Goal: Task Accomplishment & Management: Use online tool/utility

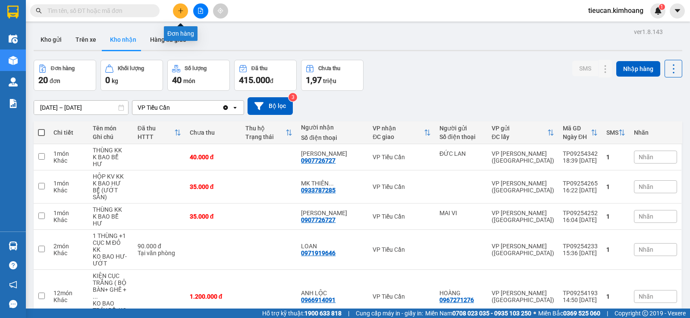
click at [177, 12] on button at bounding box center [180, 10] width 15 height 15
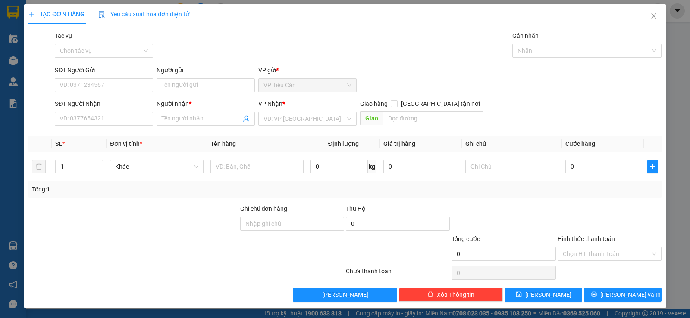
click at [126, 128] on div "SĐT Người Nhận VD: 0377654321" at bounding box center [104, 114] width 98 height 30
click at [127, 119] on input "SĐT Người Nhận" at bounding box center [104, 119] width 98 height 14
type input "0354685108"
click at [170, 117] on input "Người nhận *" at bounding box center [201, 118] width 79 height 9
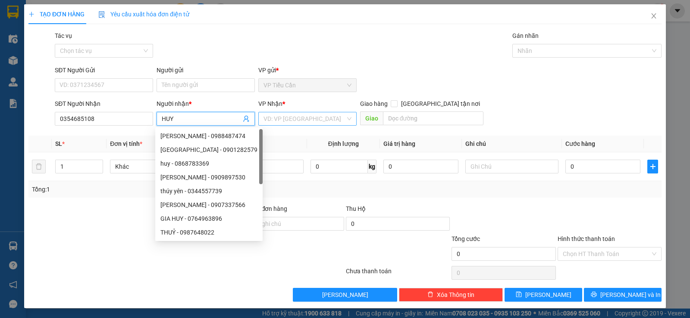
type input "HUY"
click at [281, 115] on input "search" at bounding box center [304, 118] width 82 height 13
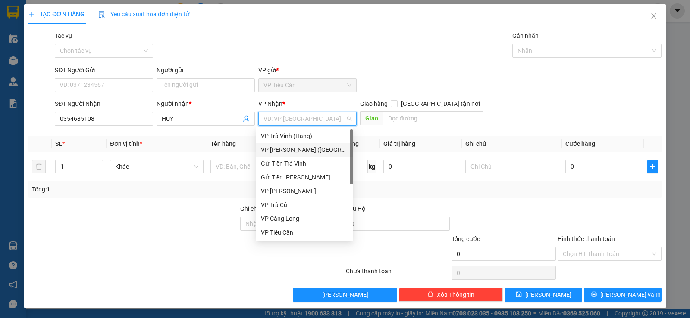
click at [289, 154] on div "VP [PERSON_NAME] ([GEOGRAPHIC_DATA])" at bounding box center [304, 149] width 87 height 9
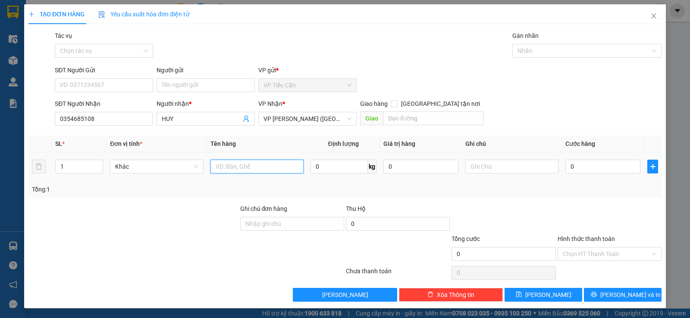
click at [225, 165] on input "text" at bounding box center [256, 167] width 93 height 14
click at [258, 169] on input "BAO M TRANG" at bounding box center [256, 167] width 93 height 14
type input "BAO M TRẮNG KK"
click at [565, 169] on input "0" at bounding box center [602, 167] width 75 height 14
type input "4"
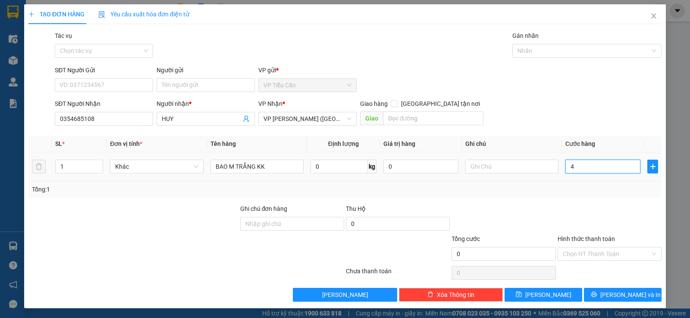
type input "4"
type input "40"
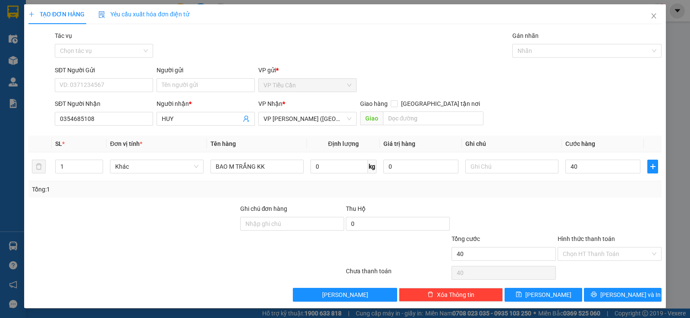
type input "40.000"
click at [525, 222] on div at bounding box center [503, 219] width 106 height 30
click at [612, 252] on input "Hình thức thanh toán" at bounding box center [605, 254] width 87 height 13
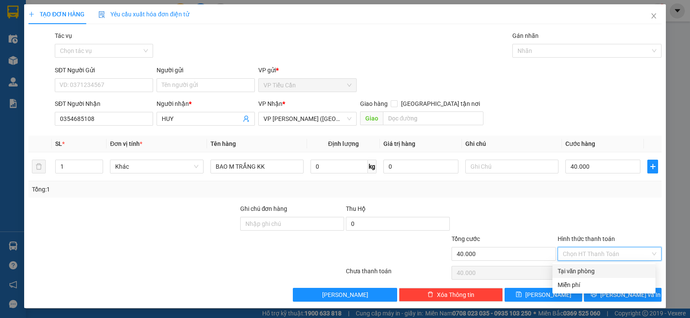
click at [596, 269] on div "Tại văn phòng" at bounding box center [603, 271] width 93 height 9
type input "0"
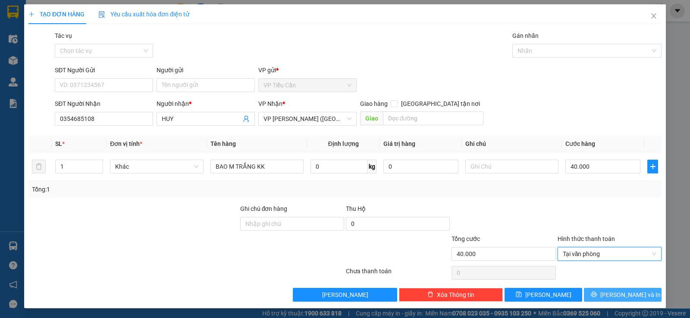
click at [609, 293] on button "[PERSON_NAME] và In" at bounding box center [623, 295] width 78 height 14
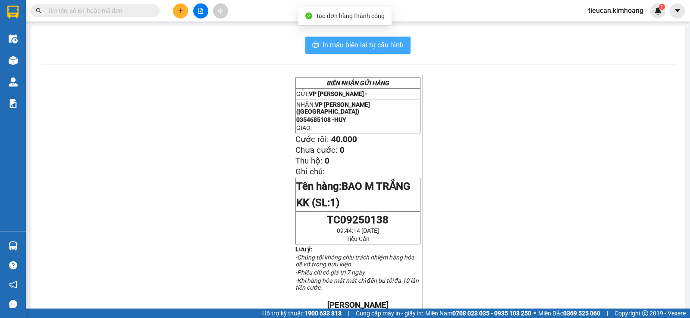
click at [365, 39] on button "In mẫu biên lai tự cấu hình" at bounding box center [357, 45] width 105 height 17
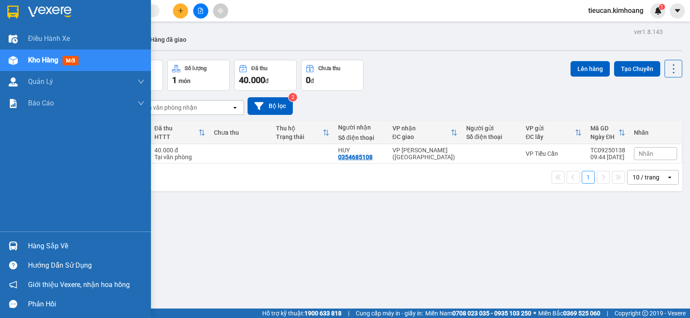
click at [33, 241] on div "Hàng sắp về" at bounding box center [86, 246] width 116 height 13
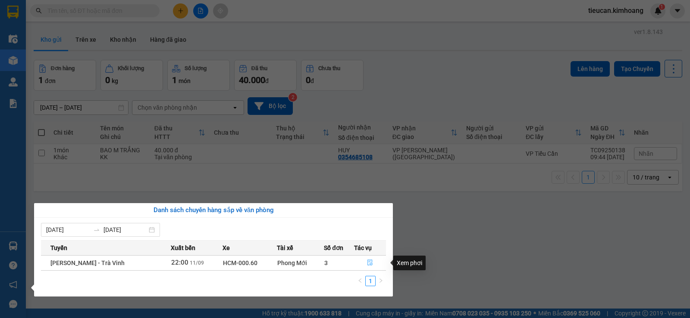
click at [368, 262] on icon "file-done" at bounding box center [369, 263] width 5 height 6
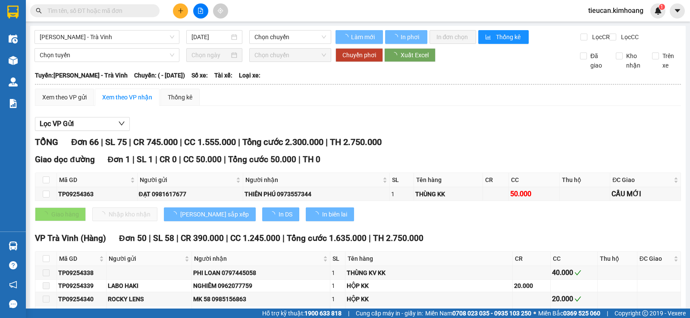
type input "11/09/2025"
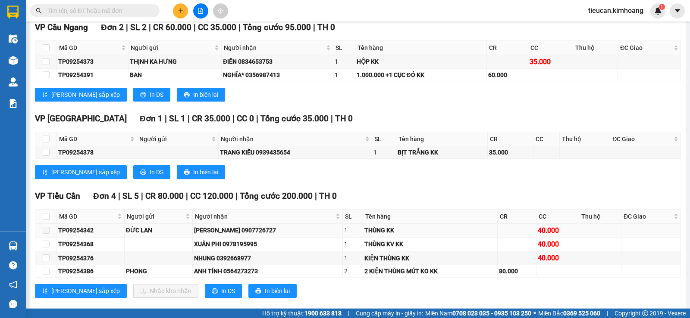
scroll to position [1034, 0]
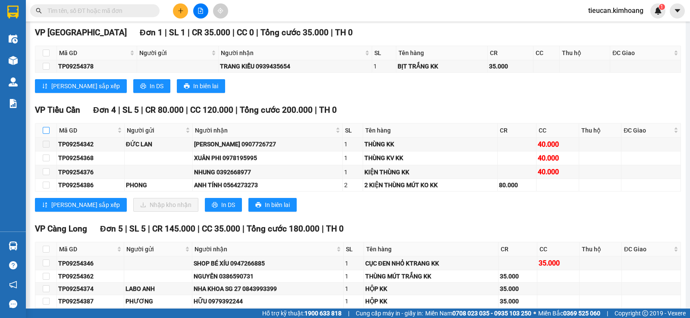
click at [47, 134] on input "checkbox" at bounding box center [46, 130] width 7 height 7
checkbox input "true"
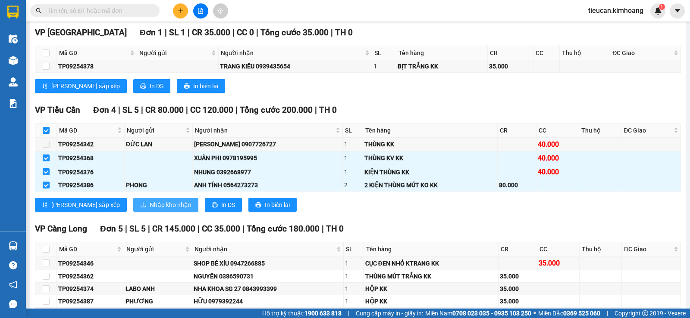
click at [150, 208] on span "Nhập kho nhận" at bounding box center [171, 204] width 42 height 9
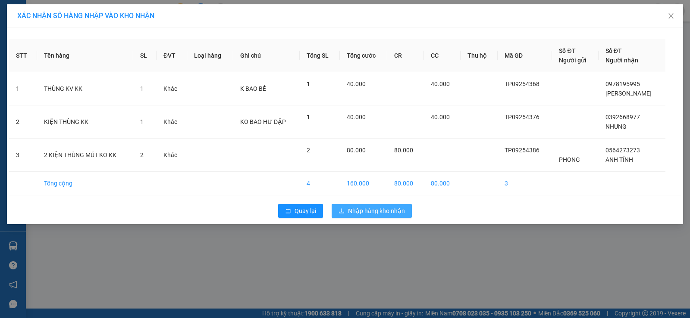
click at [345, 209] on button "Nhập hàng kho nhận" at bounding box center [371, 211] width 80 height 14
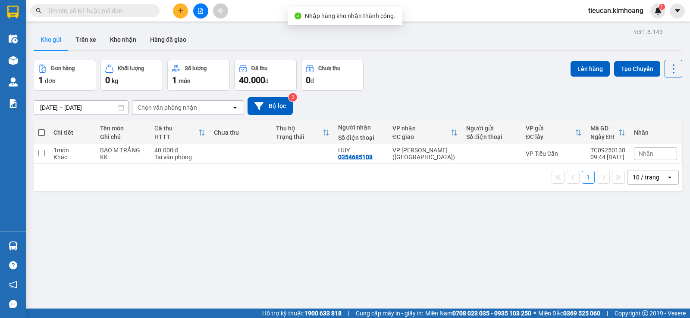
click at [38, 132] on span at bounding box center [41, 132] width 7 height 7
click at [41, 128] on input "checkbox" at bounding box center [41, 128] width 0 height 0
checkbox input "true"
click at [38, 132] on span at bounding box center [41, 132] width 7 height 7
click at [41, 128] on input "checkbox" at bounding box center [41, 128] width 0 height 0
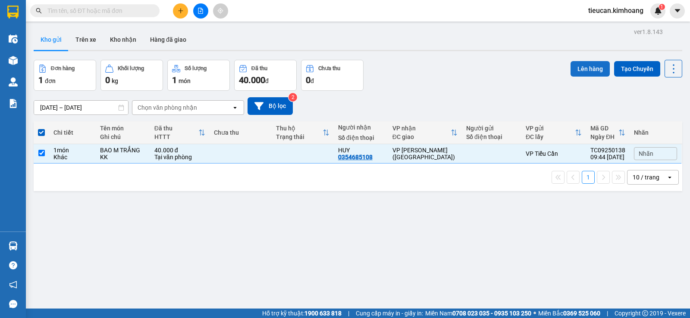
click at [589, 66] on button "Lên hàng" at bounding box center [589, 69] width 39 height 16
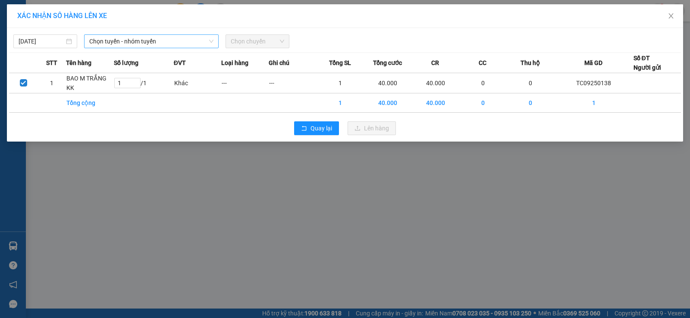
click at [192, 44] on span "Chọn tuyến - nhóm tuyến" at bounding box center [151, 41] width 124 height 13
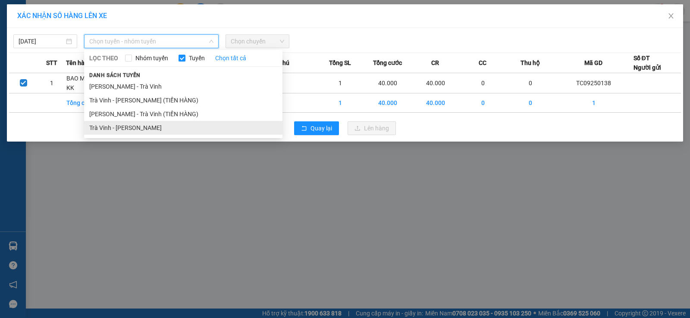
click at [153, 124] on li "Trà Vinh - Hồ Chí Minh" at bounding box center [183, 128] width 198 height 14
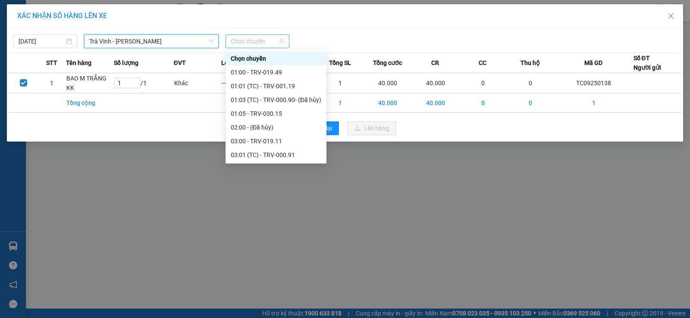
click at [237, 46] on span "Chọn chuyến" at bounding box center [257, 41] width 53 height 13
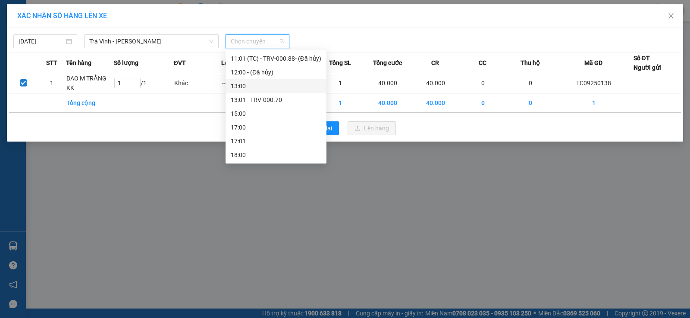
scroll to position [205, 0]
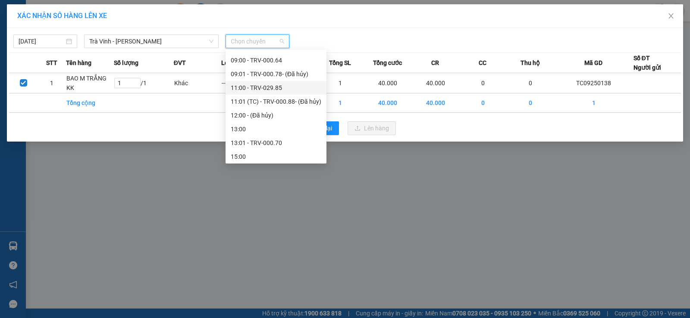
click at [244, 87] on div "11:00 - TRV-029.85" at bounding box center [276, 87] width 91 height 9
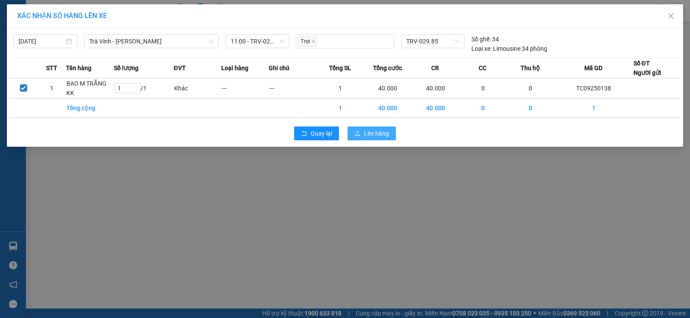
click at [367, 134] on span "Lên hàng" at bounding box center [376, 133] width 25 height 9
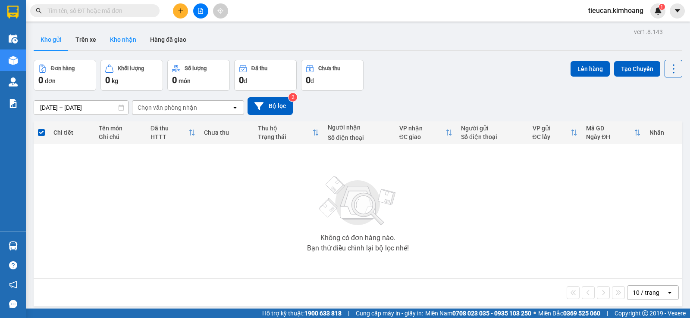
click at [128, 38] on button "Kho nhận" at bounding box center [123, 39] width 40 height 21
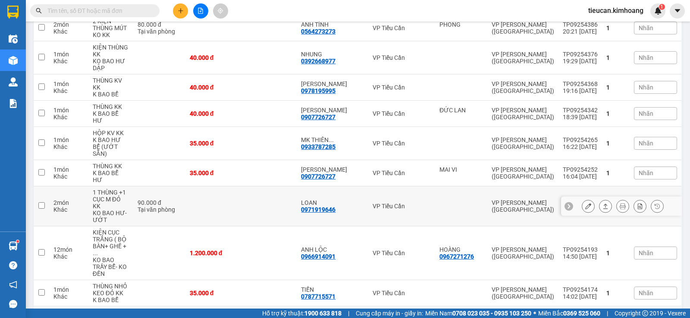
scroll to position [302, 0]
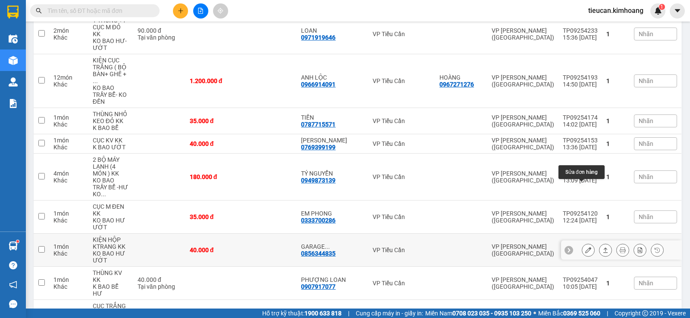
click at [585, 247] on icon at bounding box center [588, 250] width 6 height 6
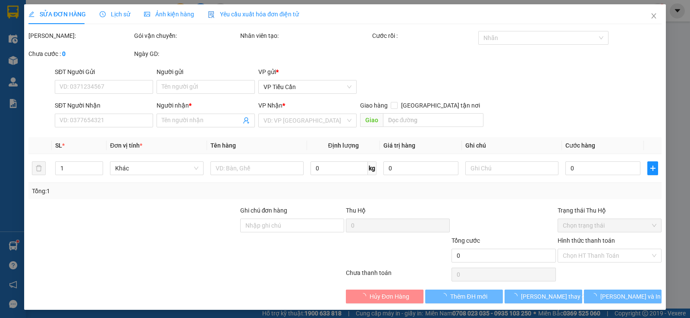
type input "0856344835"
type input "GARAGE THÀNH ĐÔ"
type input "40.000"
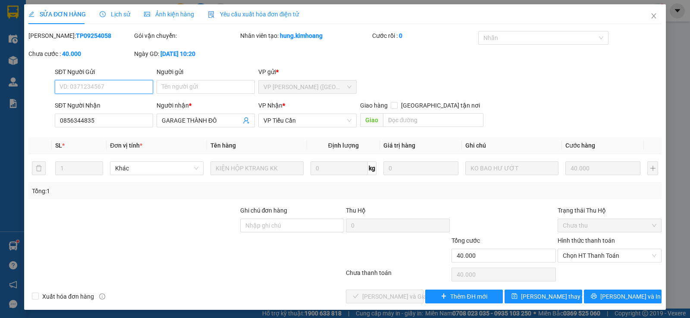
click at [589, 253] on span "Chọn HT Thanh Toán" at bounding box center [609, 256] width 94 height 13
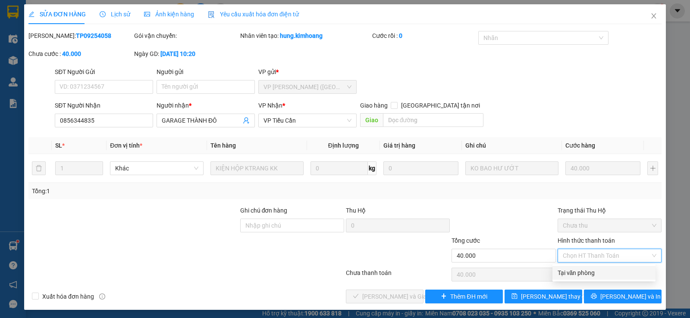
click at [584, 273] on div "Tại văn phòng" at bounding box center [603, 272] width 93 height 9
type input "0"
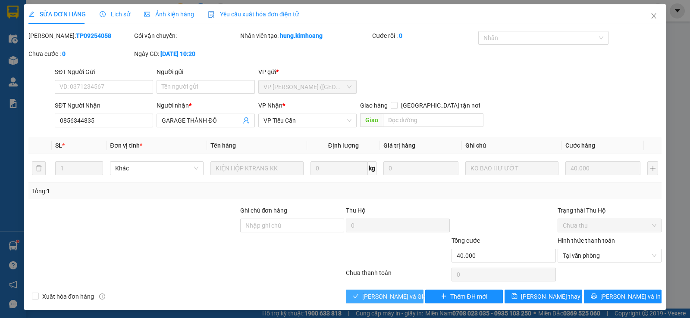
click at [404, 292] on span "[PERSON_NAME] và Giao hàng" at bounding box center [403, 296] width 83 height 9
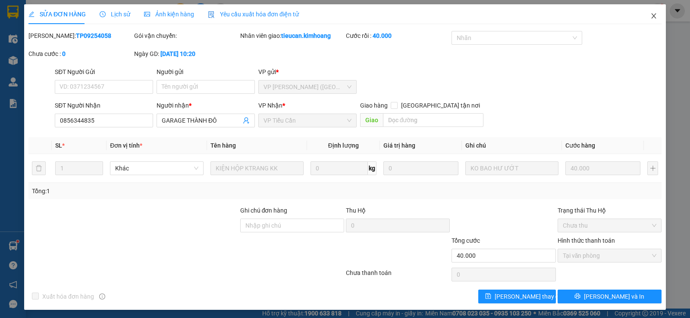
click at [650, 16] on icon "close" at bounding box center [653, 15] width 7 height 7
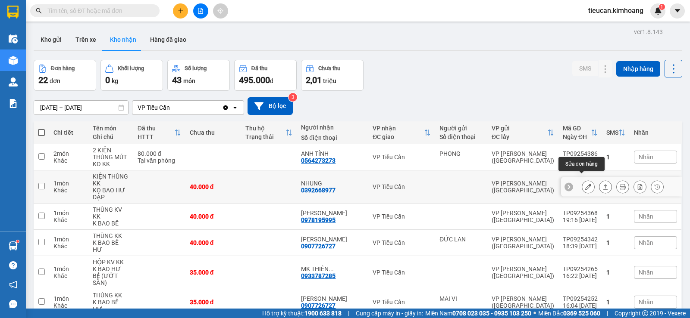
click at [585, 184] on icon at bounding box center [588, 187] width 6 height 6
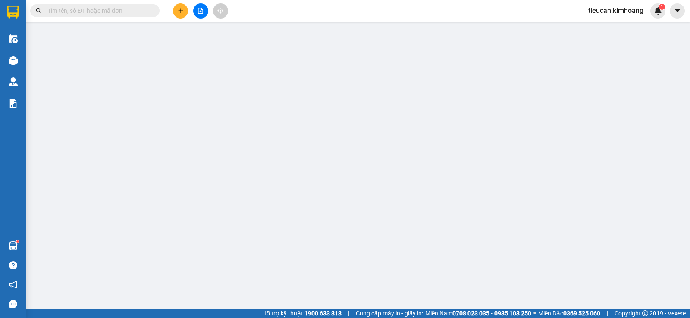
type input "0392668977"
type input "NHUNG"
type input "40.000"
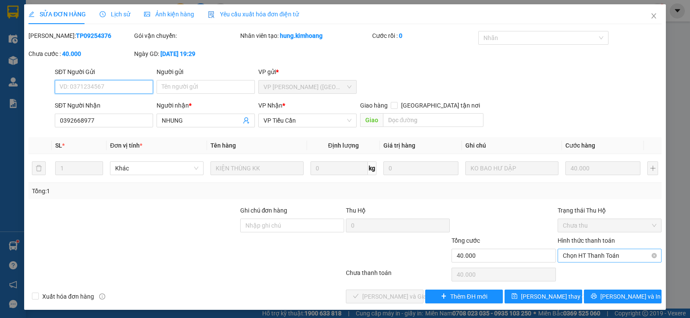
click at [577, 255] on span "Chọn HT Thanh Toán" at bounding box center [609, 256] width 94 height 13
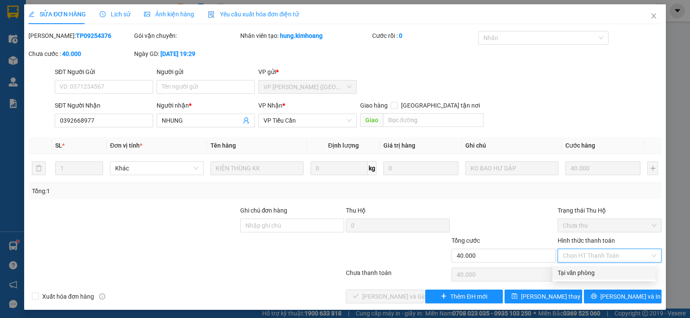
click at [571, 272] on div "Tại văn phòng" at bounding box center [603, 272] width 93 height 9
type input "0"
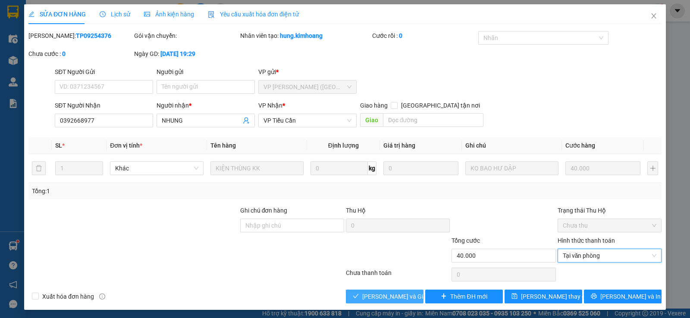
click at [415, 290] on button "[PERSON_NAME] và Giao hàng" at bounding box center [385, 297] width 78 height 14
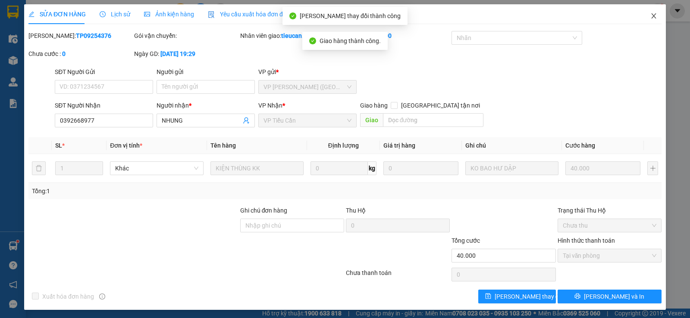
click at [650, 18] on icon "close" at bounding box center [653, 15] width 7 height 7
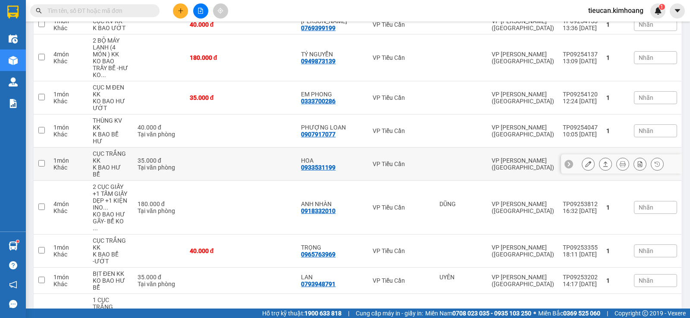
scroll to position [430, 0]
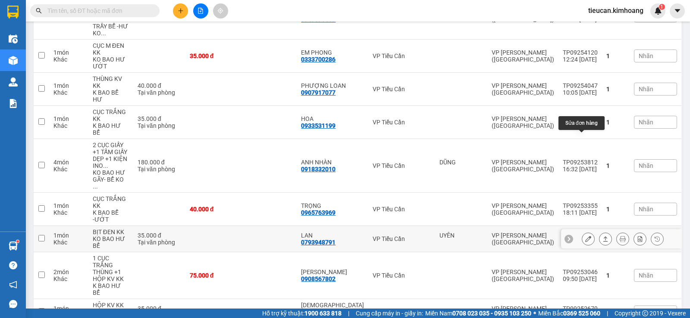
click at [585, 236] on icon at bounding box center [588, 239] width 6 height 6
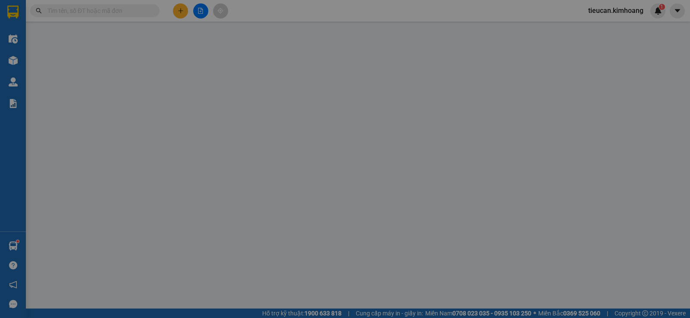
type input "UYÊN"
type input "0793948791"
type input "LAN"
type input "35.000"
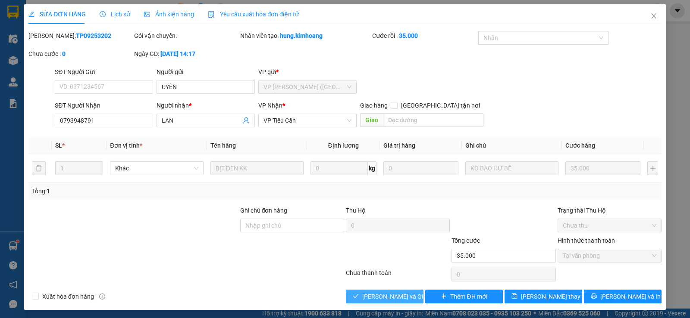
click at [393, 296] on span "[PERSON_NAME] và Giao hàng" at bounding box center [403, 296] width 83 height 9
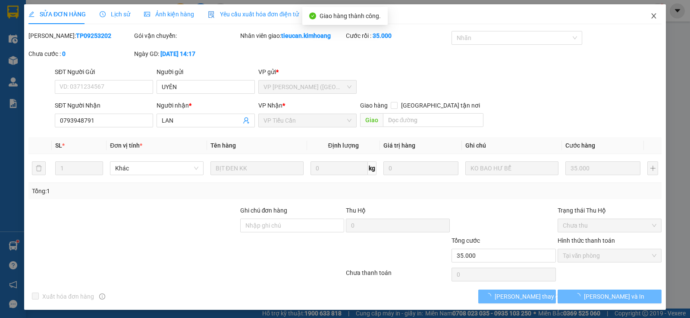
click at [643, 13] on span "Close" at bounding box center [653, 16] width 24 height 24
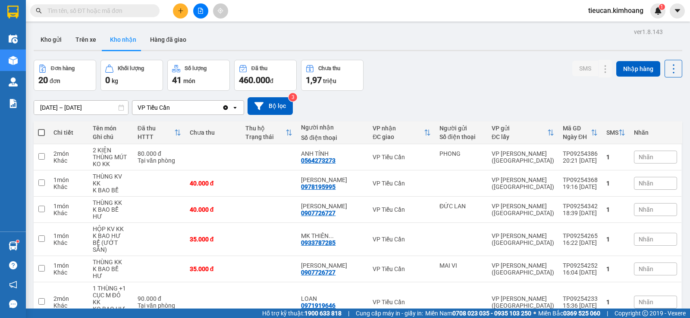
scroll to position [86, 0]
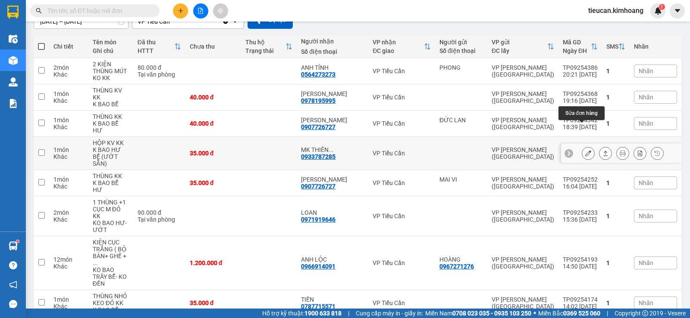
click at [584, 146] on button at bounding box center [588, 153] width 12 height 15
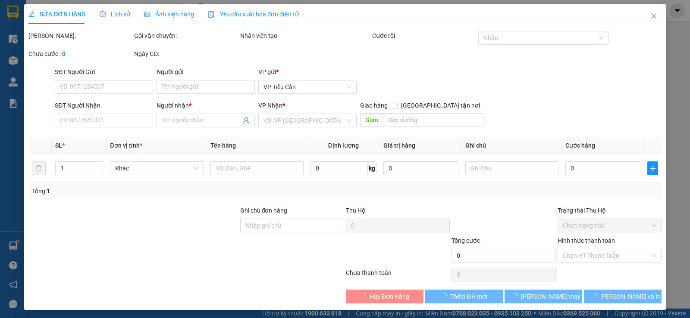
type input "0933787285"
type input "MK THIÊN PHÚC (CHÁU TÍN)"
type input "35.000"
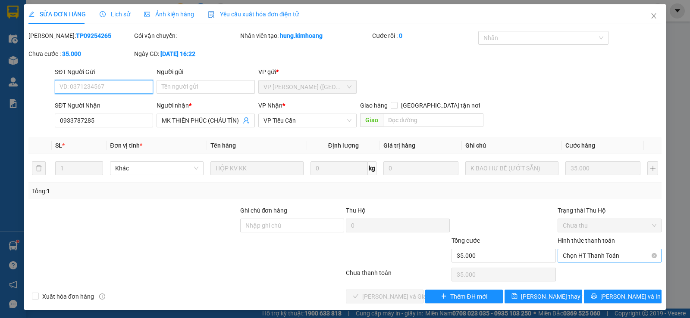
click at [573, 253] on span "Chọn HT Thanh Toán" at bounding box center [609, 256] width 94 height 13
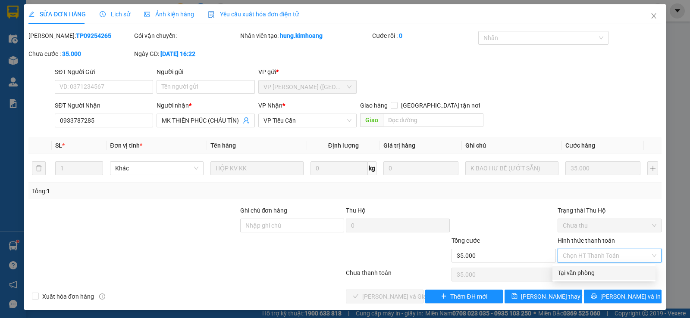
click at [588, 272] on div "Tại văn phòng" at bounding box center [603, 272] width 93 height 9
type input "0"
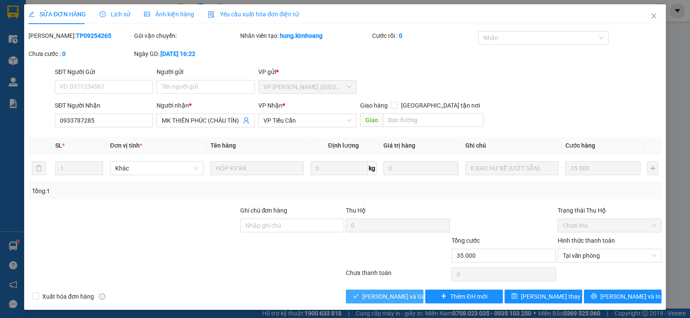
click at [382, 293] on span "[PERSON_NAME] và Giao hàng" at bounding box center [403, 296] width 83 height 9
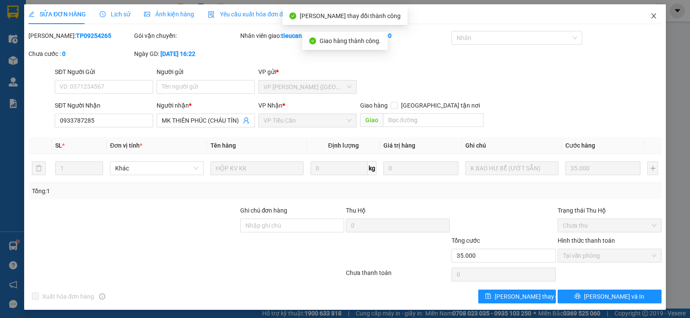
click at [650, 14] on icon "close" at bounding box center [653, 15] width 7 height 7
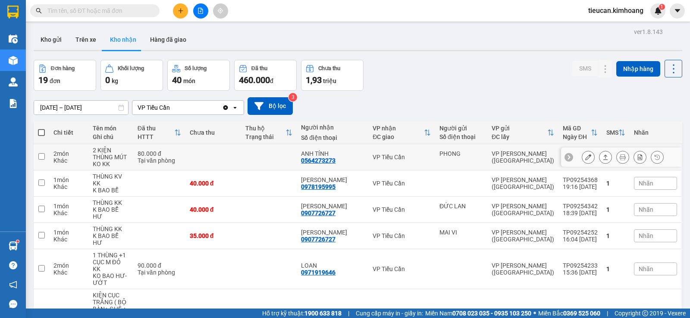
scroll to position [86, 0]
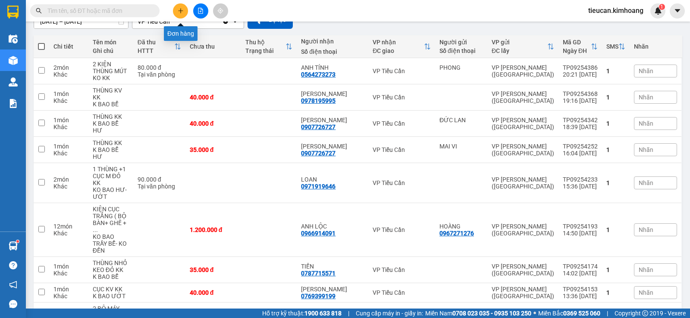
click at [178, 9] on icon "plus" at bounding box center [181, 11] width 6 height 6
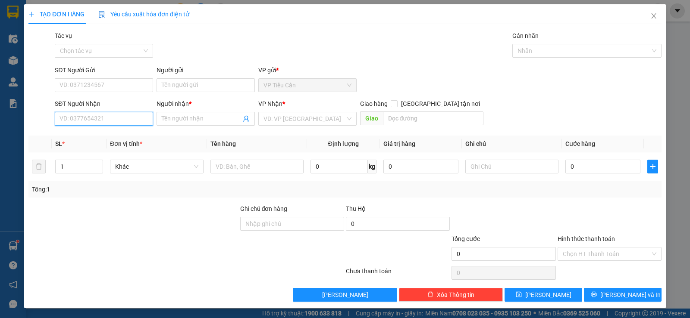
click at [114, 120] on input "SĐT Người Nhận" at bounding box center [104, 119] width 98 height 14
click at [106, 134] on div "0564276276 - PHONG" at bounding box center [102, 135] width 87 height 9
type input "0564276276"
type input "PHONG"
type input "80.000"
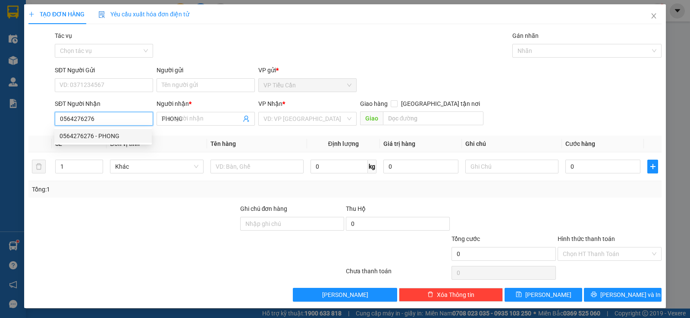
type input "80.000"
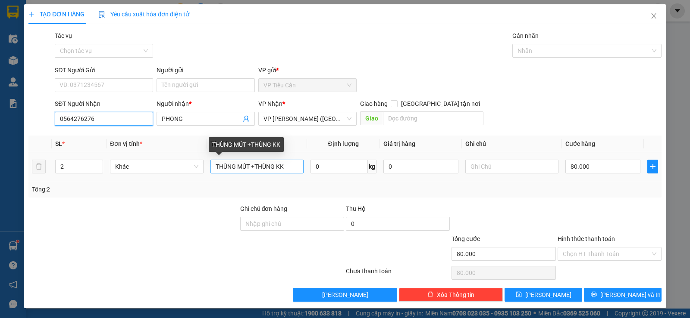
type input "0564276276"
click at [277, 169] on input "THÙNG MÚT +THÙNG KK" at bounding box center [256, 167] width 93 height 14
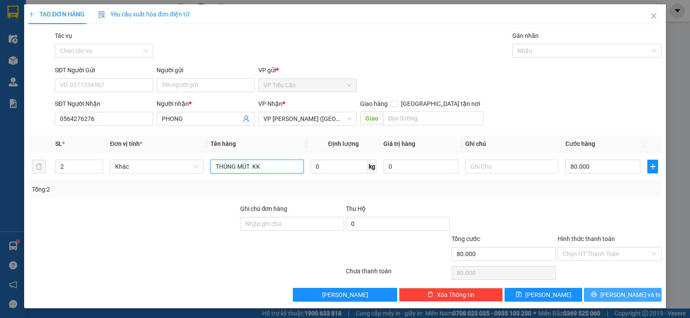
type input "THÙNG MÚT KK"
click at [629, 289] on button "[PERSON_NAME] và In" at bounding box center [623, 295] width 78 height 14
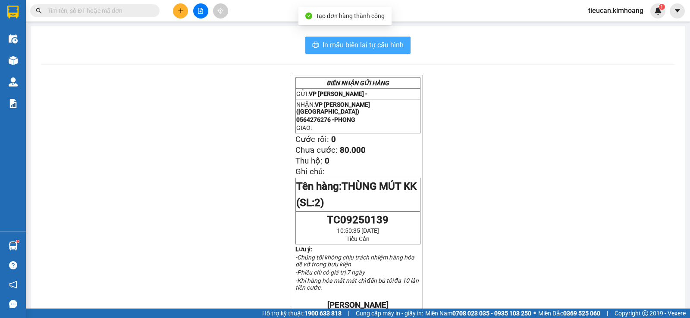
click at [334, 41] on span "In mẫu biên lai tự cấu hình" at bounding box center [362, 45] width 81 height 11
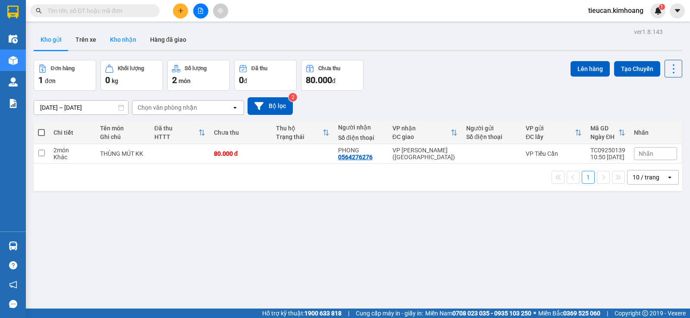
click at [120, 42] on button "Kho nhận" at bounding box center [123, 39] width 40 height 21
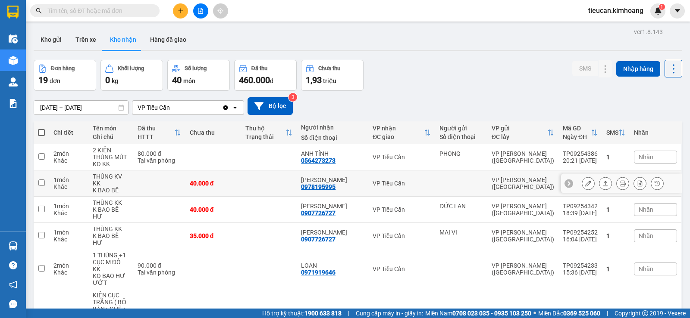
scroll to position [43, 0]
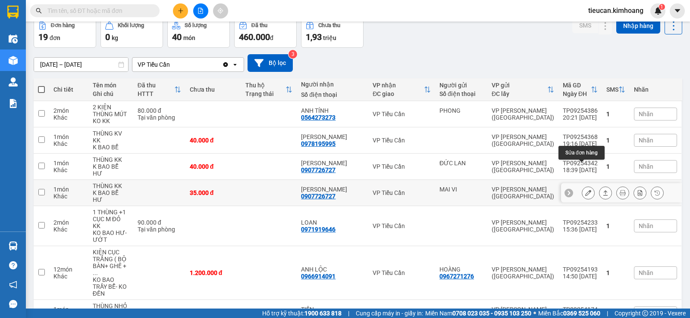
click at [585, 190] on icon at bounding box center [588, 193] width 6 height 6
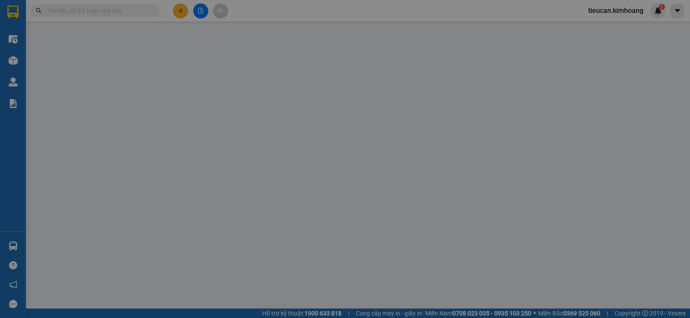
type input "MAI VI"
type input "0907726727"
type input "[PERSON_NAME]"
type input "35.000"
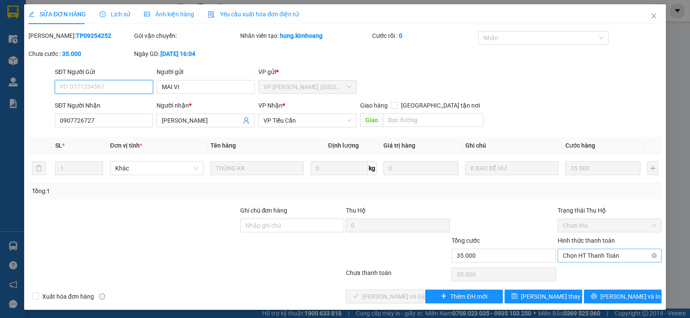
click at [590, 259] on span "Chọn HT Thanh Toán" at bounding box center [609, 256] width 94 height 13
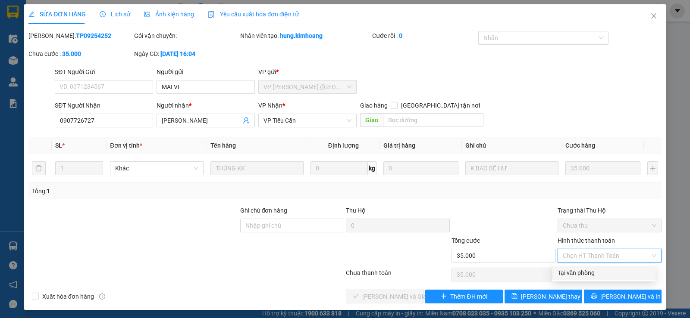
click at [584, 271] on div "Tại văn phòng" at bounding box center [603, 272] width 93 height 9
type input "0"
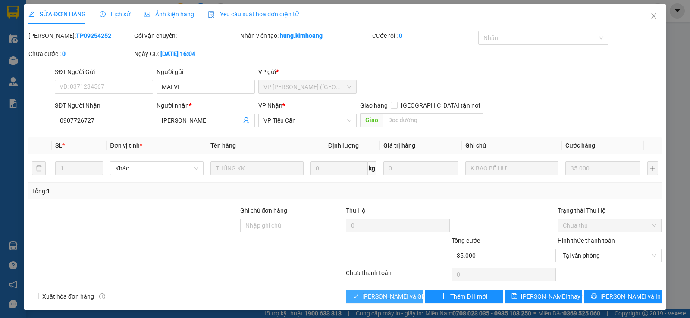
click at [402, 293] on span "[PERSON_NAME] và Giao hàng" at bounding box center [403, 296] width 83 height 9
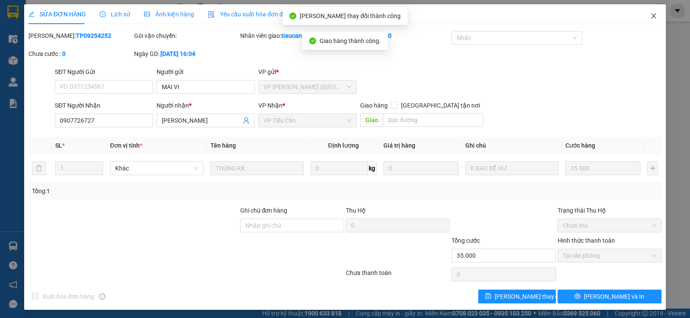
click at [651, 17] on icon "close" at bounding box center [653, 15] width 5 height 5
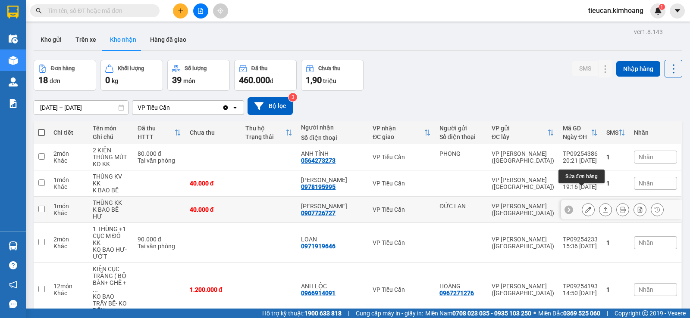
click at [582, 203] on button at bounding box center [588, 210] width 12 height 15
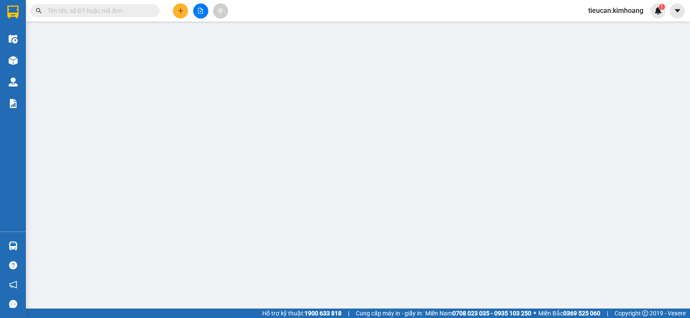
type input "ĐỨC LAN"
type input "0907726727"
type input "[PERSON_NAME]"
type input "40.000"
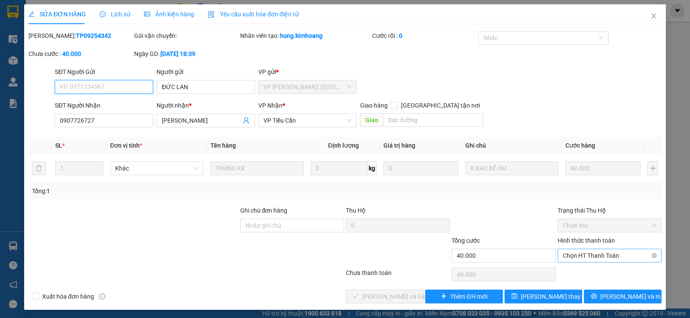
click at [592, 252] on span "Chọn HT Thanh Toán" at bounding box center [609, 256] width 94 height 13
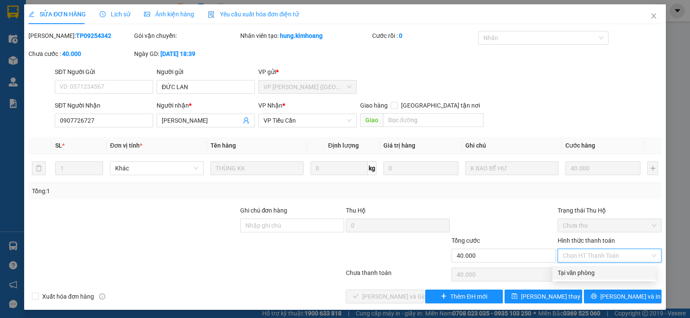
click at [581, 272] on div "Tại văn phòng" at bounding box center [603, 272] width 93 height 9
type input "0"
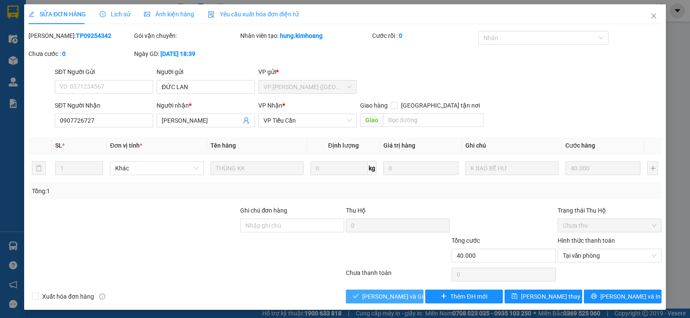
click at [369, 299] on span "[PERSON_NAME] và Giao hàng" at bounding box center [403, 296] width 83 height 9
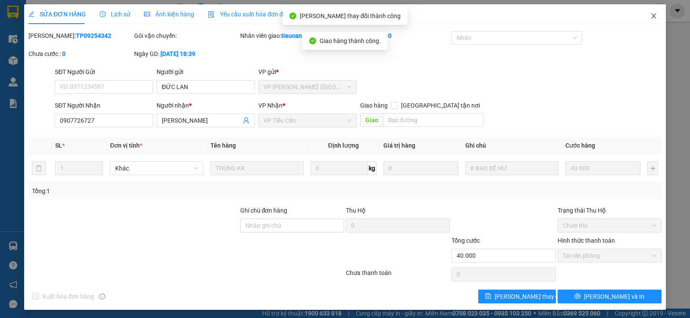
click at [650, 15] on icon "close" at bounding box center [653, 15] width 7 height 7
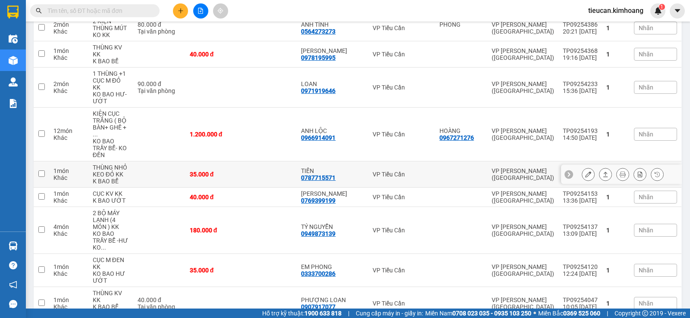
scroll to position [172, 0]
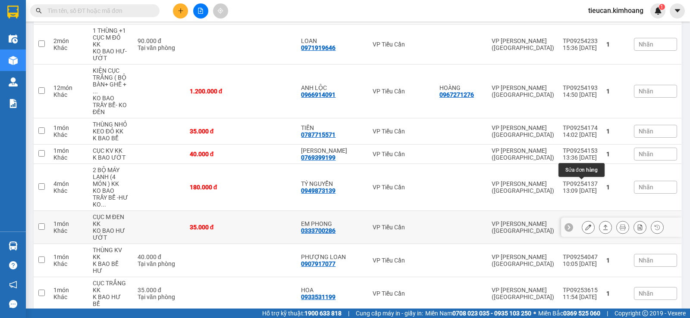
click at [585, 225] on icon at bounding box center [588, 228] width 6 height 6
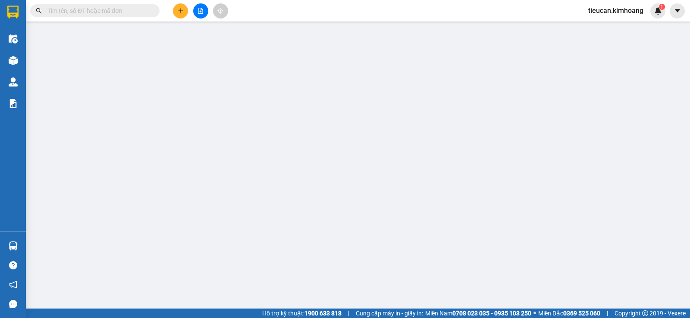
type input "0333700286"
type input "EM PHONG"
type input "35.000"
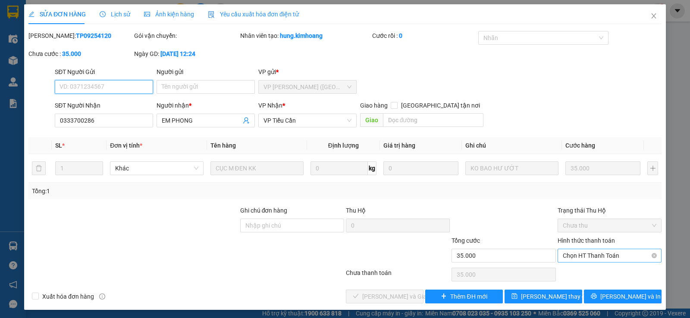
click at [584, 257] on span "Chọn HT Thanh Toán" at bounding box center [609, 256] width 94 height 13
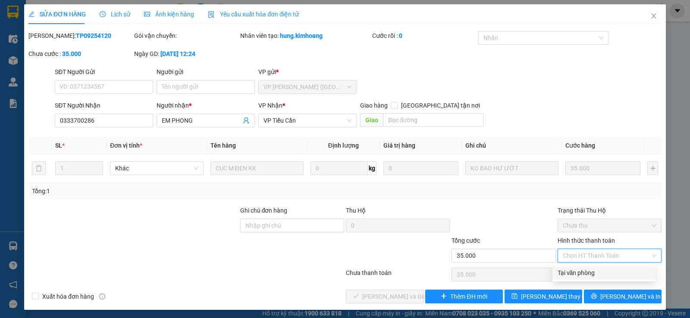
click at [571, 269] on div "Tại văn phòng" at bounding box center [603, 272] width 93 height 9
type input "0"
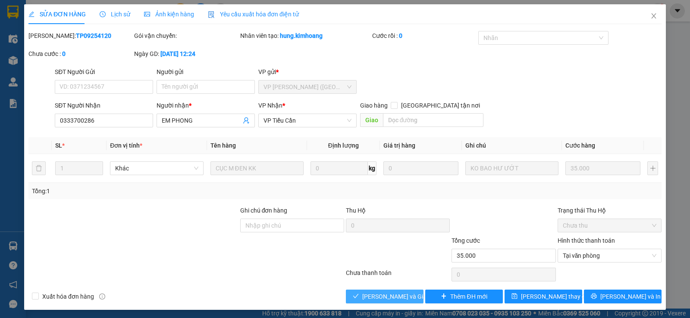
click at [386, 293] on span "[PERSON_NAME] và Giao hàng" at bounding box center [403, 296] width 83 height 9
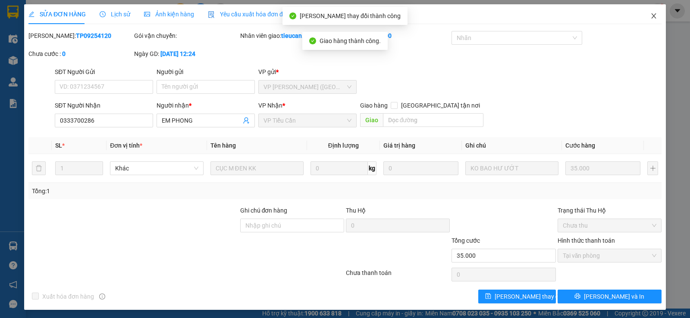
click at [650, 18] on icon "close" at bounding box center [653, 15] width 7 height 7
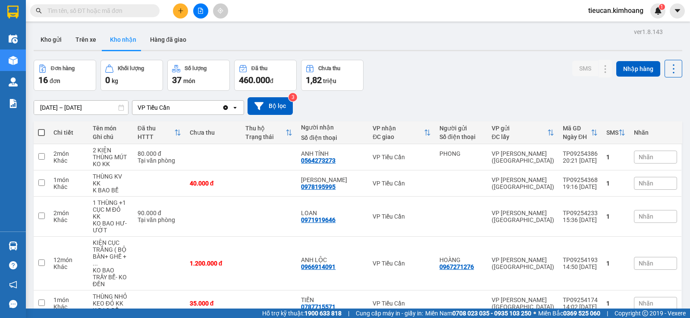
scroll to position [302, 0]
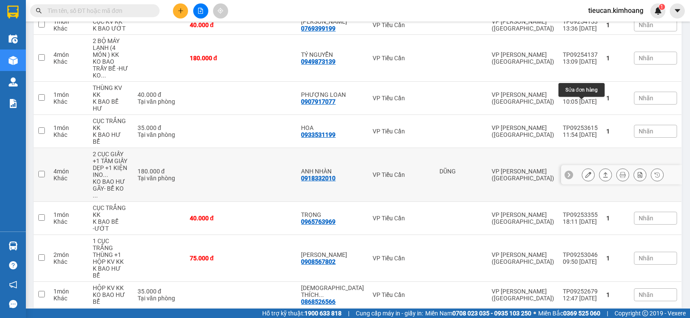
click at [585, 168] on button at bounding box center [588, 175] width 12 height 15
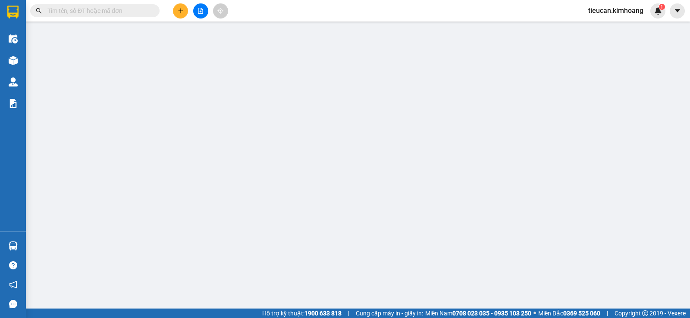
type input "DŨNG"
type input "0918332010"
type input "ANH NHÀN"
type input "180.000"
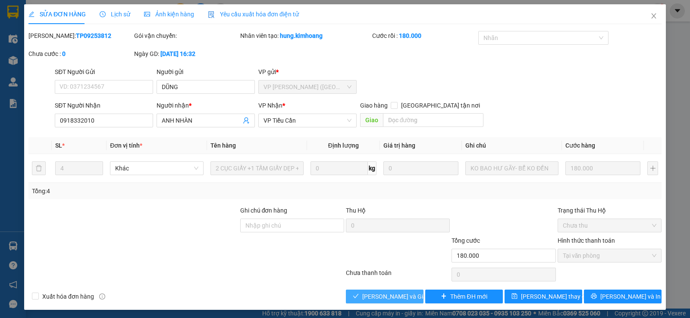
click at [395, 291] on button "[PERSON_NAME] và Giao hàng" at bounding box center [385, 297] width 78 height 14
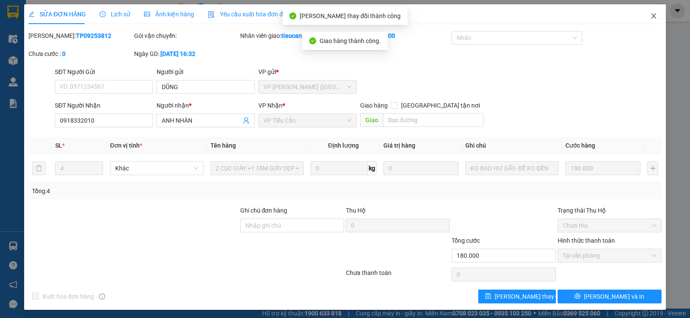
click at [646, 12] on span "Close" at bounding box center [653, 16] width 24 height 24
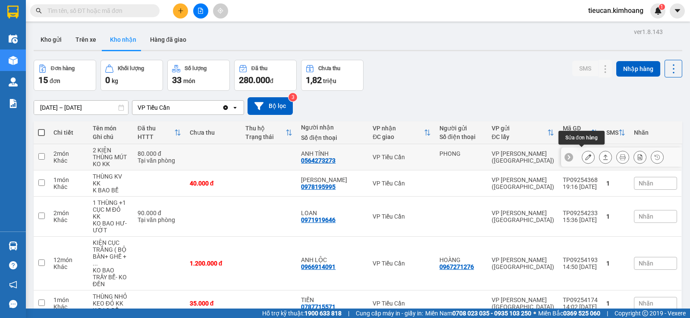
click at [585, 154] on icon at bounding box center [588, 157] width 6 height 6
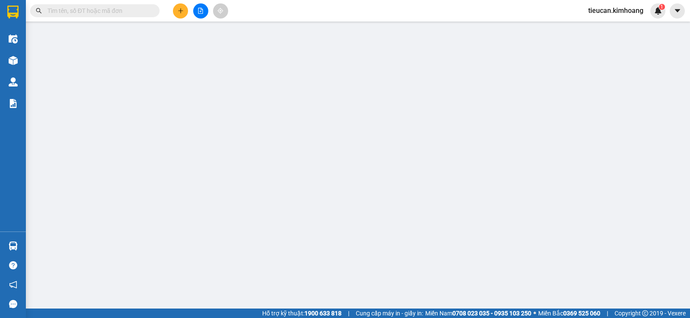
type input "PHONG"
type input "0564273273"
type input "ANH TÍNH"
type input "80.000"
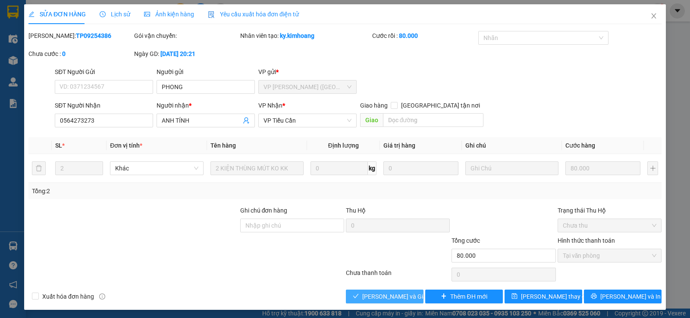
click at [417, 292] on button "[PERSON_NAME] và Giao hàng" at bounding box center [385, 297] width 78 height 14
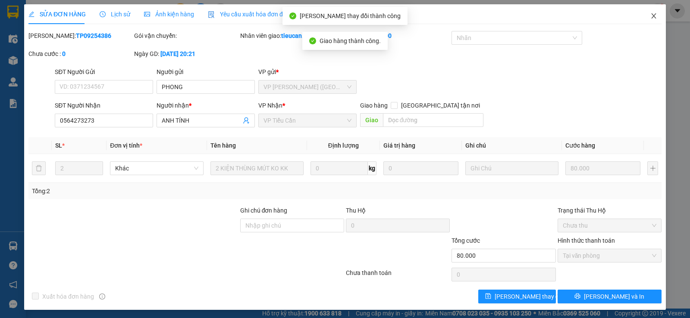
click at [650, 15] on icon "close" at bounding box center [653, 15] width 7 height 7
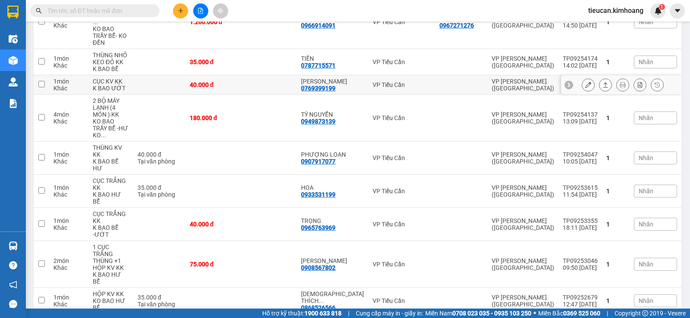
scroll to position [86, 0]
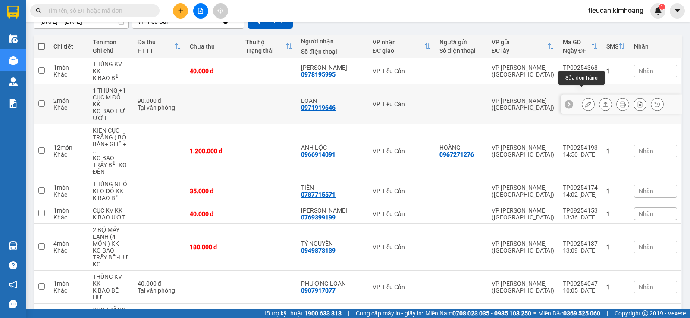
click at [585, 101] on icon at bounding box center [588, 104] width 6 height 6
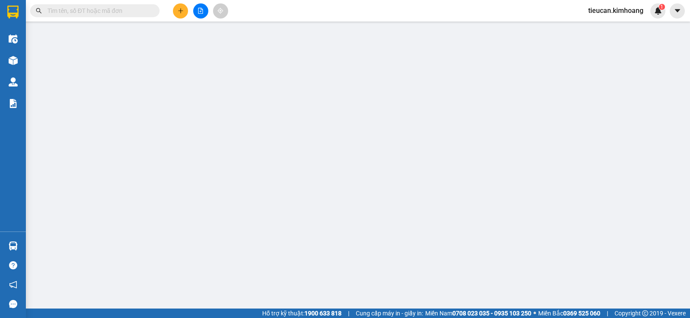
type input "0971919646"
type input "LOAN"
type input "90.000"
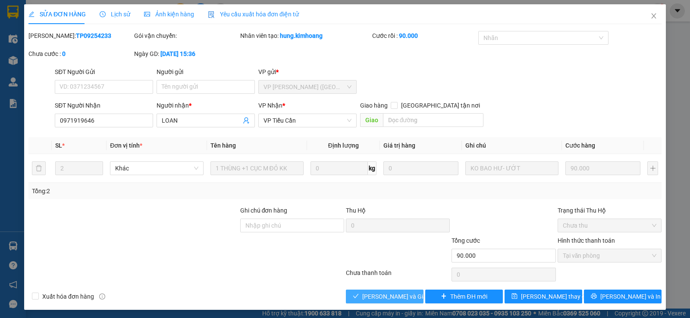
click at [379, 298] on span "[PERSON_NAME] và Giao hàng" at bounding box center [403, 296] width 83 height 9
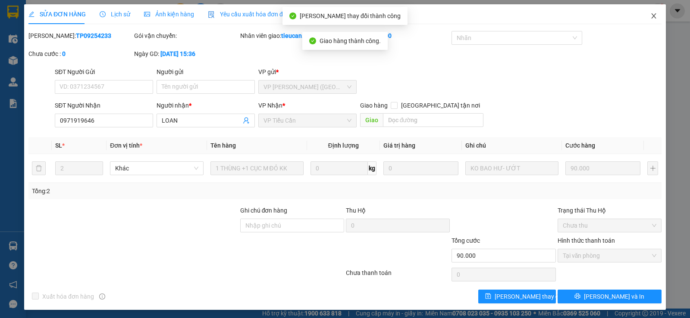
click at [650, 13] on icon "close" at bounding box center [653, 15] width 7 height 7
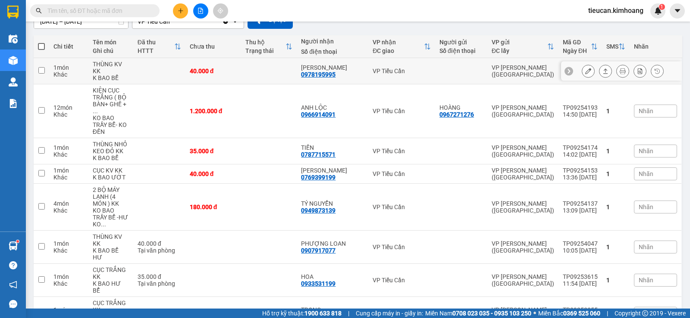
scroll to position [129, 0]
